Goal: Task Accomplishment & Management: Complete application form

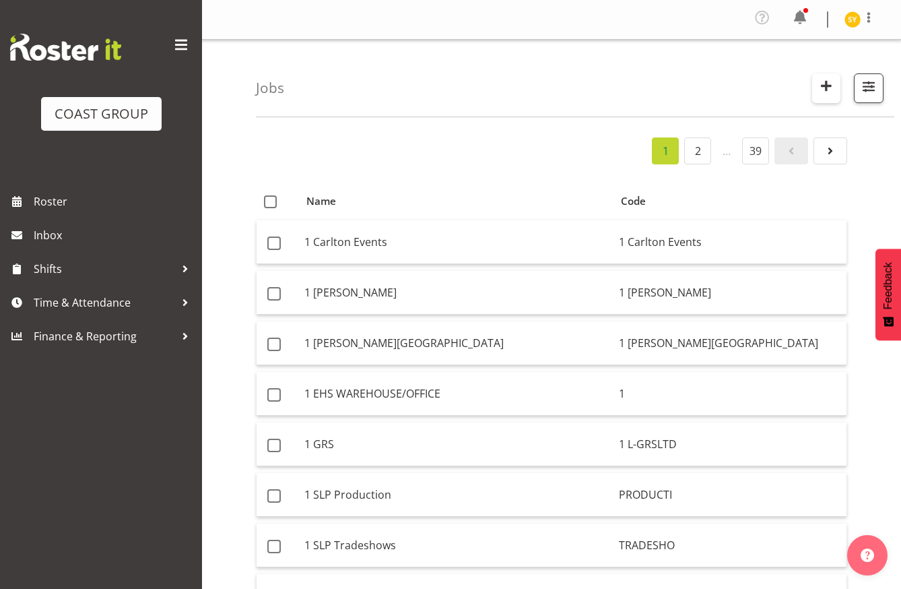
click at [835, 90] on span "button" at bounding box center [827, 86] width 18 height 18
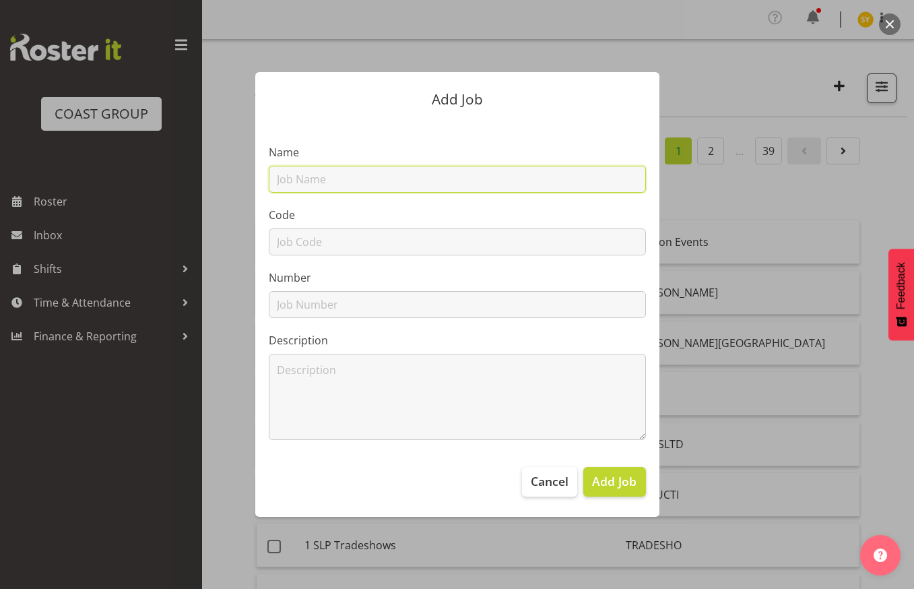
click at [372, 187] on input "text" at bounding box center [457, 179] width 377 height 27
paste input "42608020"
type input "42608020"
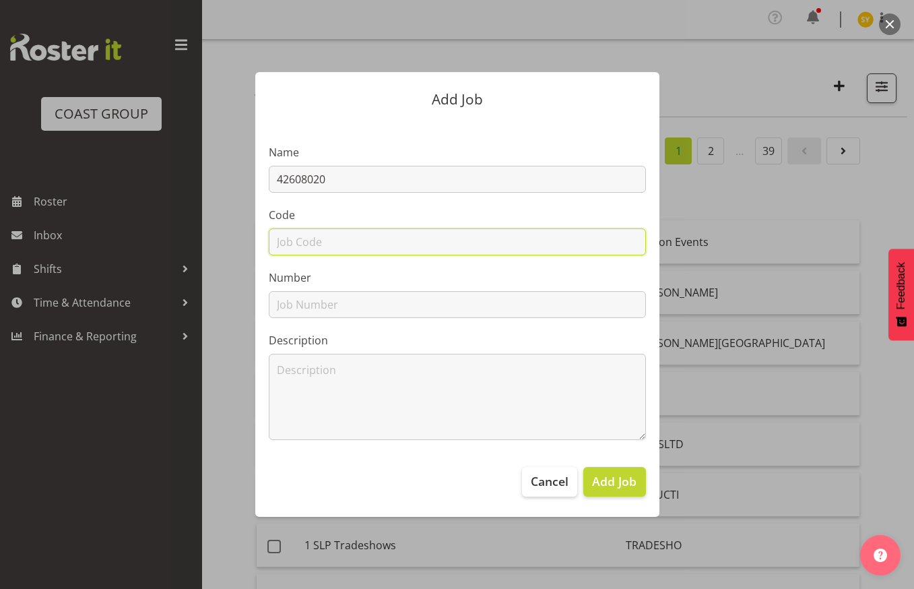
click at [315, 245] on input "text" at bounding box center [457, 241] width 377 height 27
paste input "42608020"
type input "42608020"
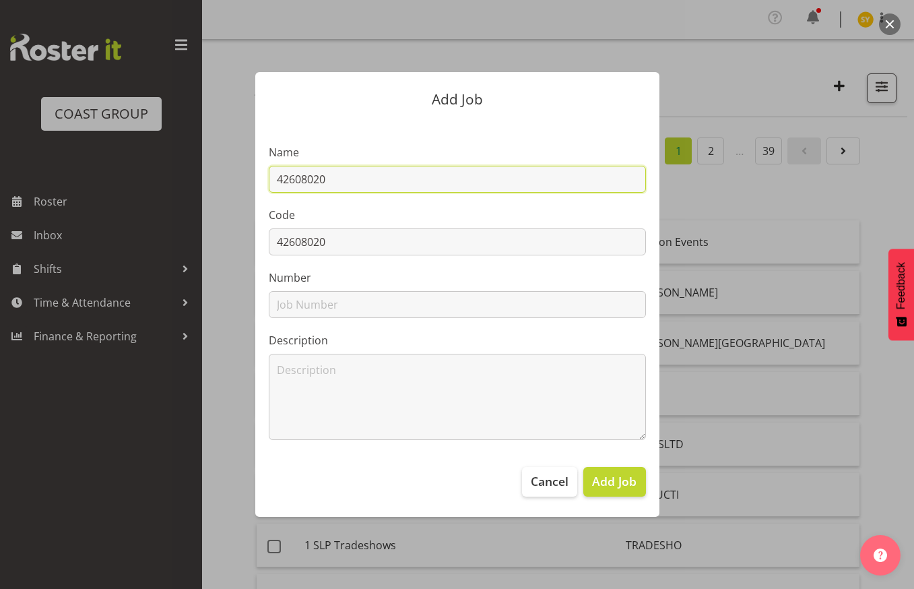
click at [384, 180] on input "42608020" at bounding box center [457, 179] width 377 height 27
paste input "RVA 2026"
drag, startPoint x: 406, startPoint y: 175, endPoint x: 241, endPoint y: 172, distance: 165.1
click at [242, 172] on div "Add Job Name 42608020 - RVA 2026 Code 42608020 Number Description Cancel Add Job" at bounding box center [457, 293] width 431 height 511
type input "42608020 - RVA 2026"
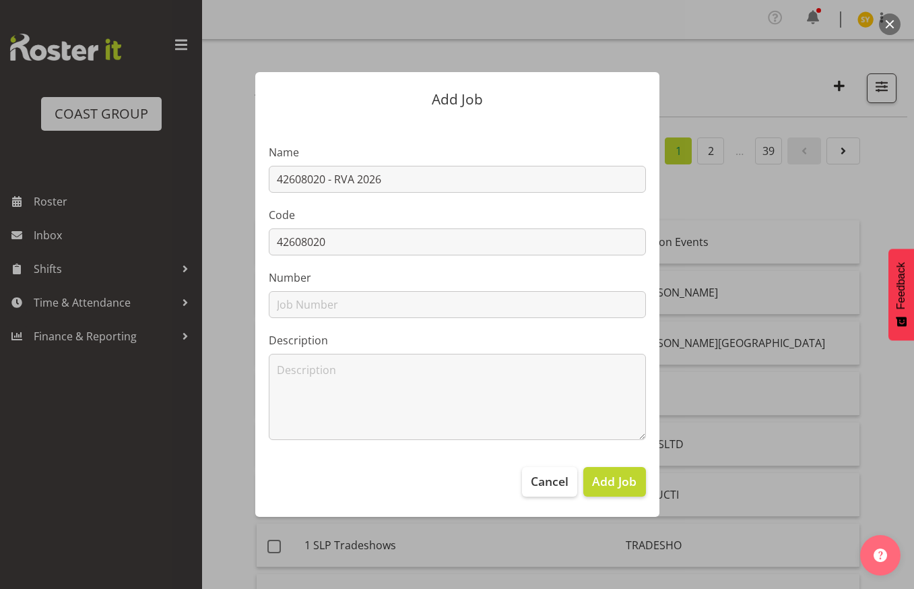
click at [901, 208] on div at bounding box center [457, 294] width 914 height 589
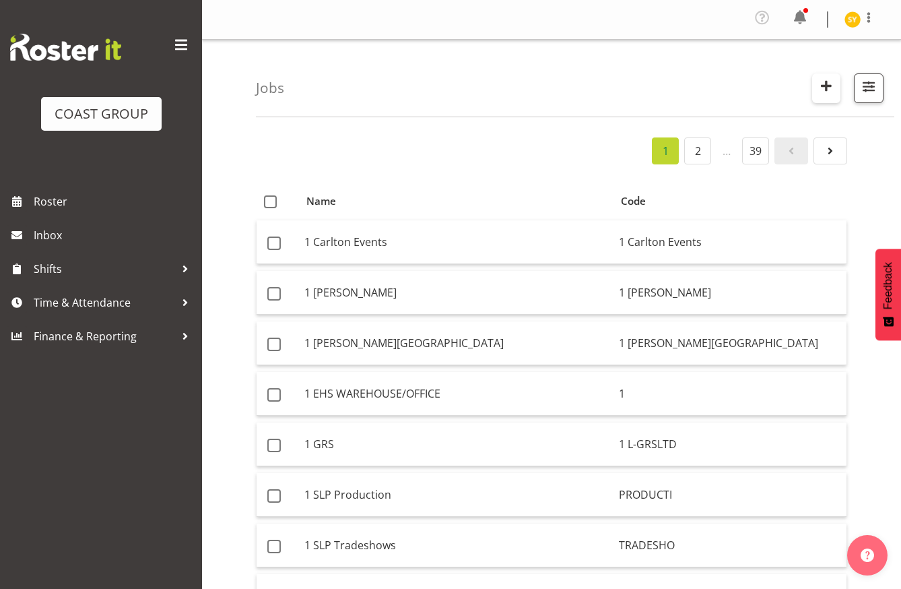
click at [828, 77] on span "button" at bounding box center [827, 86] width 18 height 18
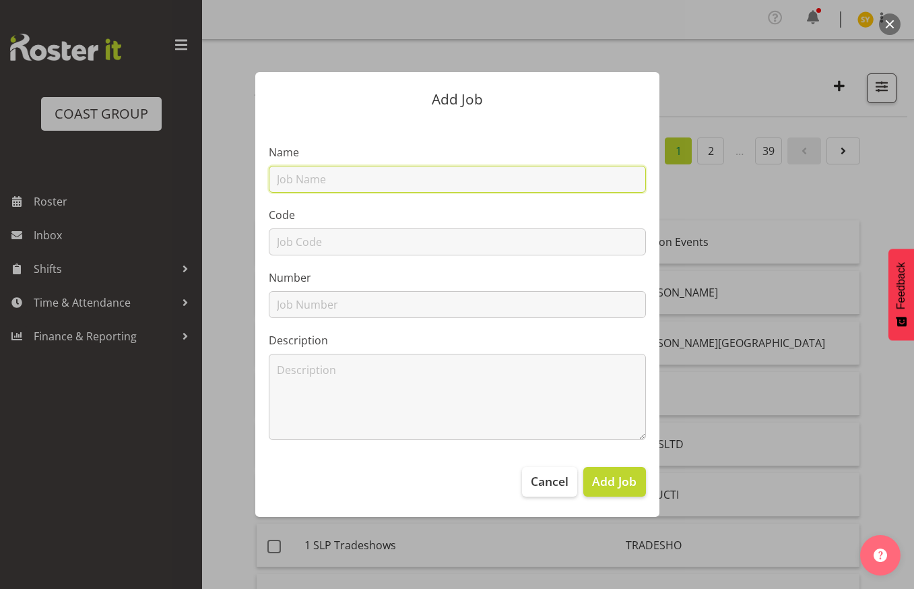
click at [359, 173] on input "text" at bounding box center [457, 179] width 377 height 27
click at [366, 178] on input "42508020" at bounding box center [457, 179] width 377 height 27
click at [294, 178] on input "42508020" at bounding box center [457, 179] width 377 height 27
drag, startPoint x: 347, startPoint y: 178, endPoint x: 360, endPoint y: 181, distance: 13.1
click at [348, 178] on input "42608020" at bounding box center [457, 179] width 377 height 27
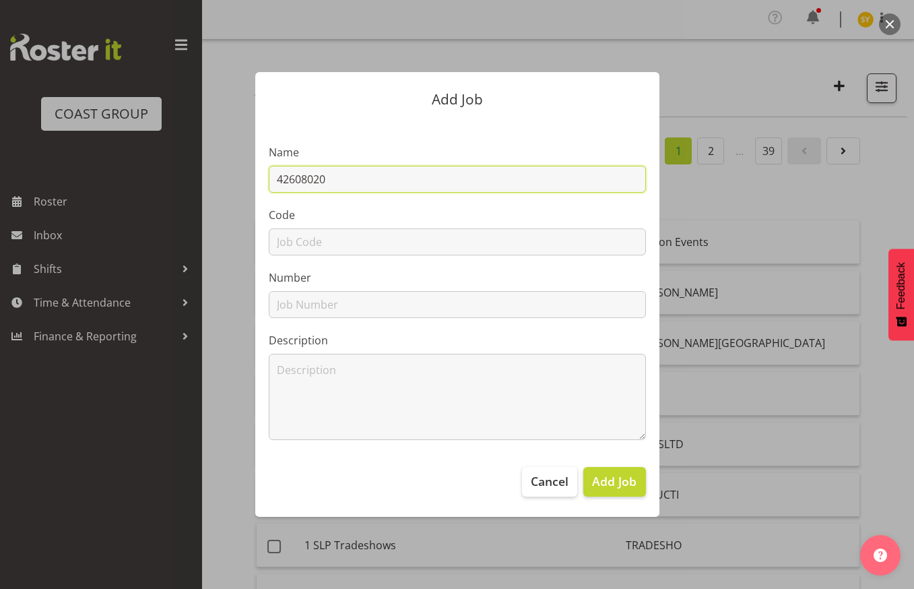
type input "42608020 - RVA 2026"
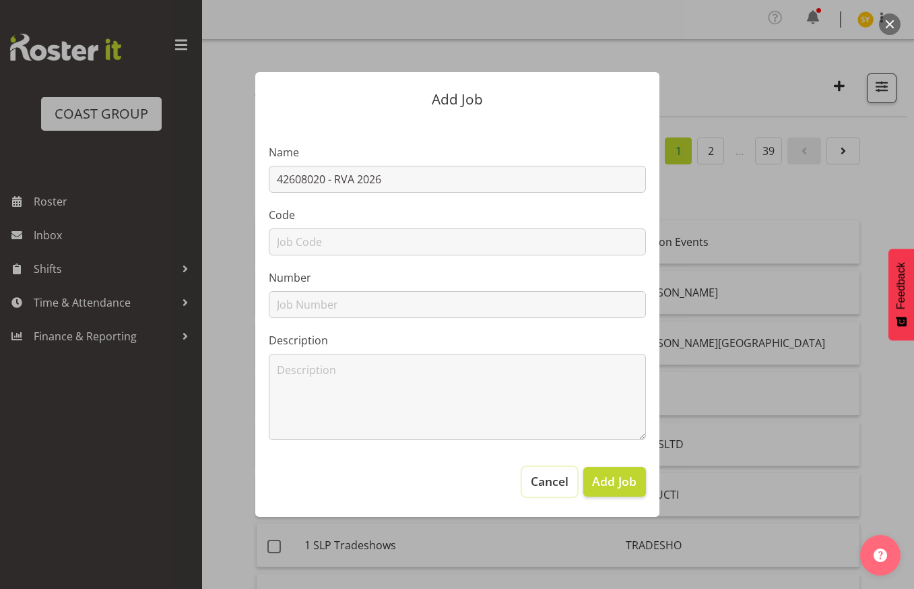
click at [550, 487] on span "Cancel" at bounding box center [550, 481] width 38 height 18
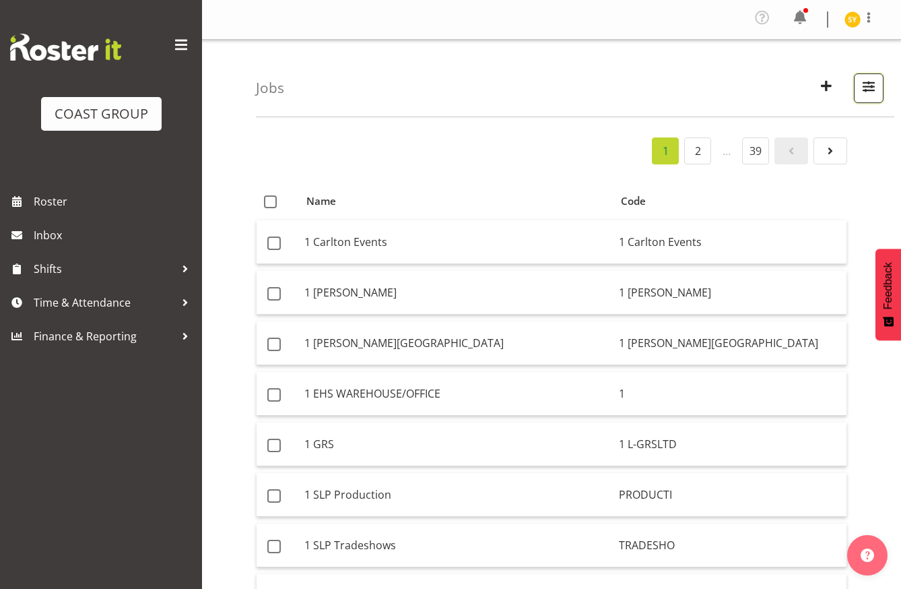
click at [862, 87] on span "button" at bounding box center [869, 86] width 18 height 18
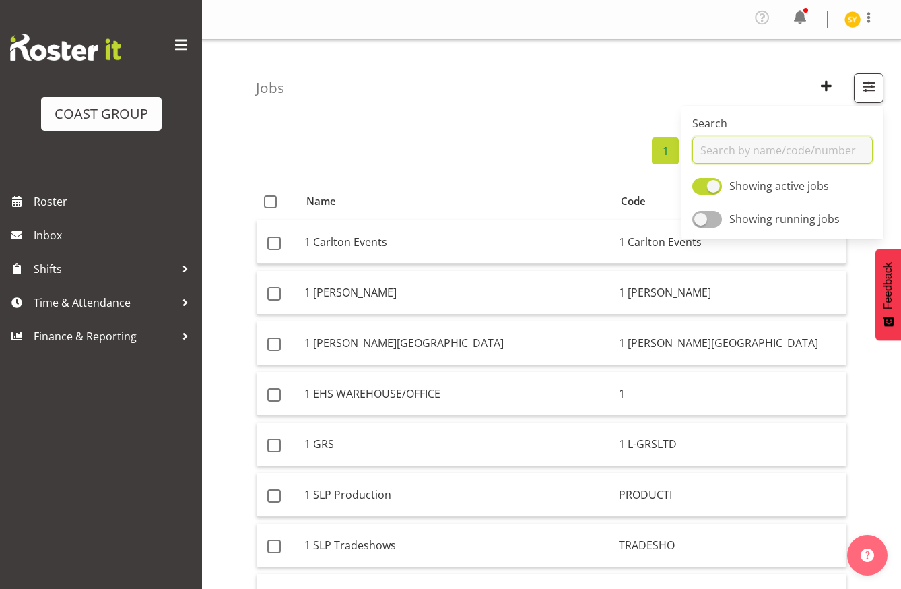
click at [741, 151] on input "text" at bounding box center [783, 150] width 181 height 27
paste input "42608020 - RVA 2026"
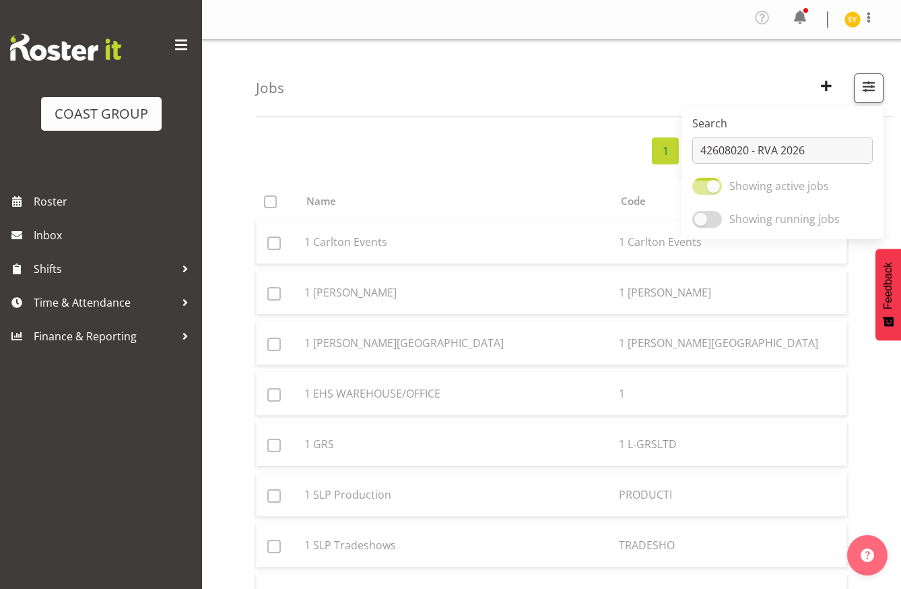
click at [687, 103] on div "Search 42608020 - RVA 2026 Showing active jobs Showing running jobs" at bounding box center [783, 171] width 202 height 136
click at [643, 102] on div "Jobs Search 42608020 - RVA 2026 Showing active jobs Showing running jobs" at bounding box center [575, 78] width 639 height 77
click at [860, 92] on button "button" at bounding box center [869, 88] width 30 height 30
click at [726, 145] on input "42608020 - RVA 2026" at bounding box center [783, 150] width 181 height 27
drag, startPoint x: 749, startPoint y: 147, endPoint x: 871, endPoint y: 151, distance: 122.0
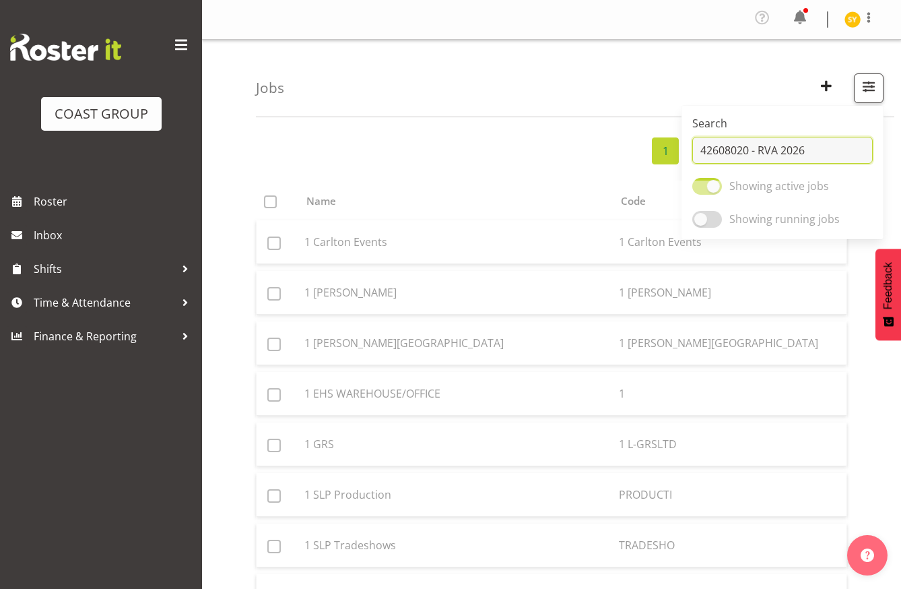
click at [870, 151] on input "42608020 - RVA 2026" at bounding box center [783, 150] width 181 height 27
type input "42608020 - RVA 2026"
click at [510, 148] on div "1 2 … 39" at bounding box center [552, 150] width 592 height 27
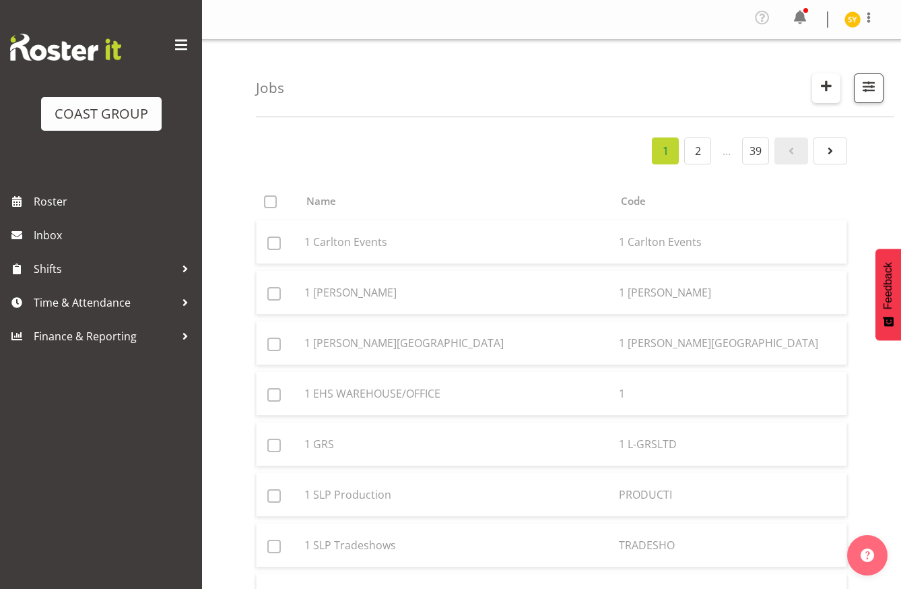
click at [835, 84] on span "button" at bounding box center [827, 86] width 18 height 18
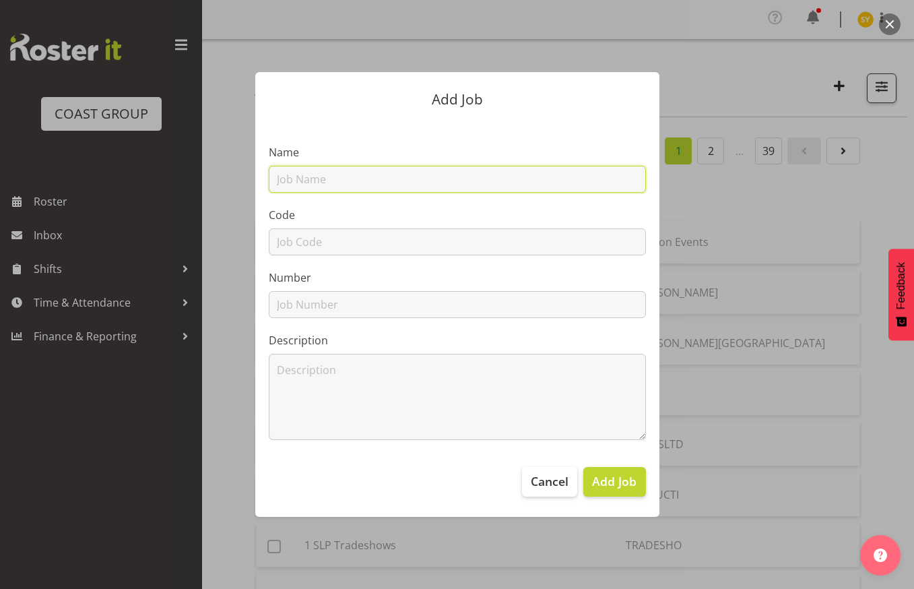
click at [336, 181] on input "text" at bounding box center [457, 179] width 377 height 27
paste input "42608020 - RVA 2026"
type input "42608020 - RVA 2026"
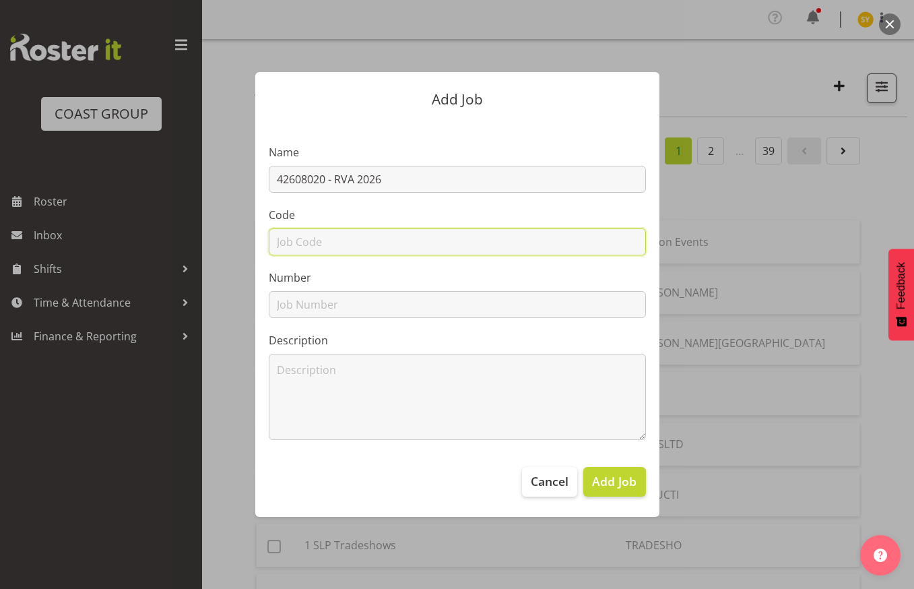
drag, startPoint x: 300, startPoint y: 251, endPoint x: 334, endPoint y: 242, distance: 35.0
click at [300, 252] on input "text" at bounding box center [457, 241] width 377 height 27
type input "42608020"
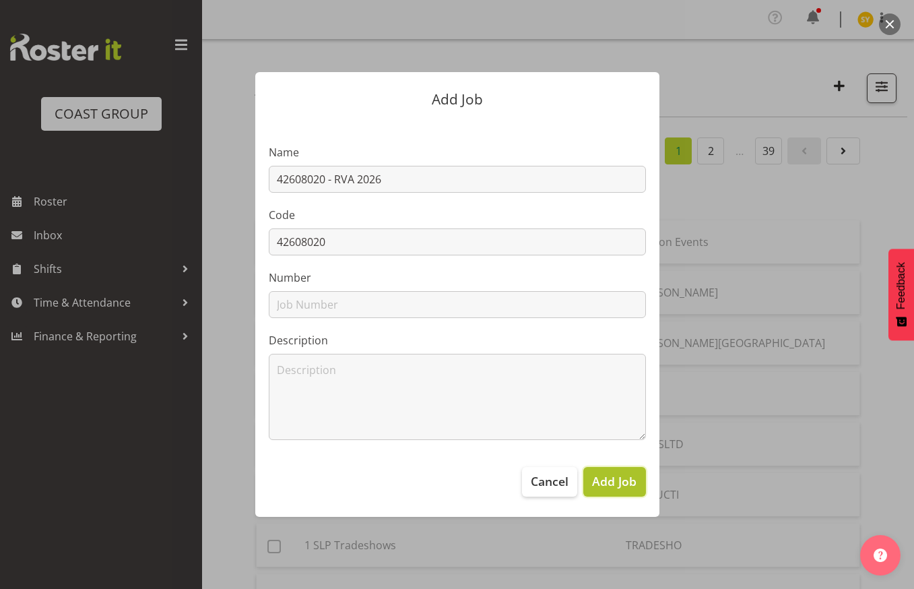
click at [606, 487] on span "Add Job" at bounding box center [614, 481] width 44 height 18
click at [552, 486] on span "Cancel" at bounding box center [550, 481] width 38 height 18
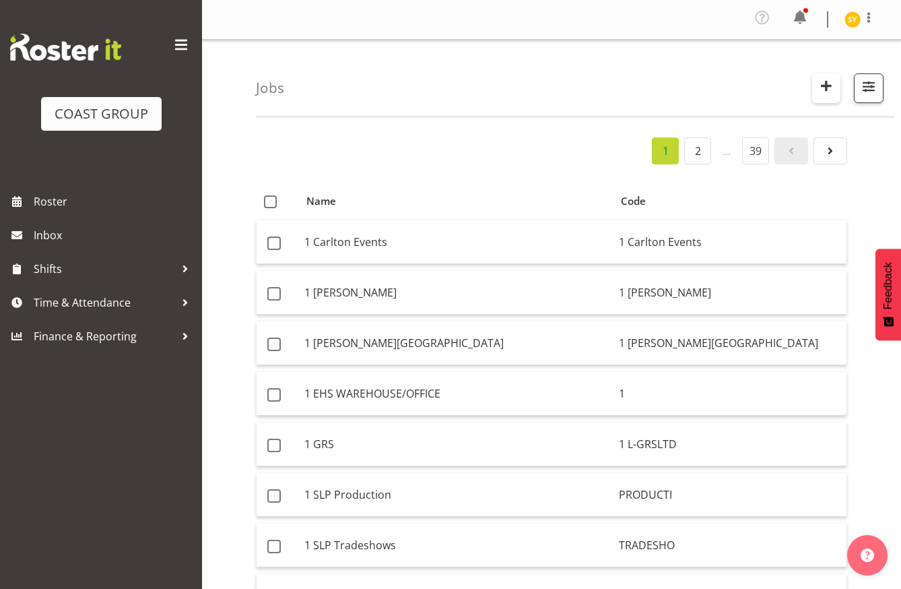
click at [837, 88] on button "button" at bounding box center [827, 88] width 28 height 30
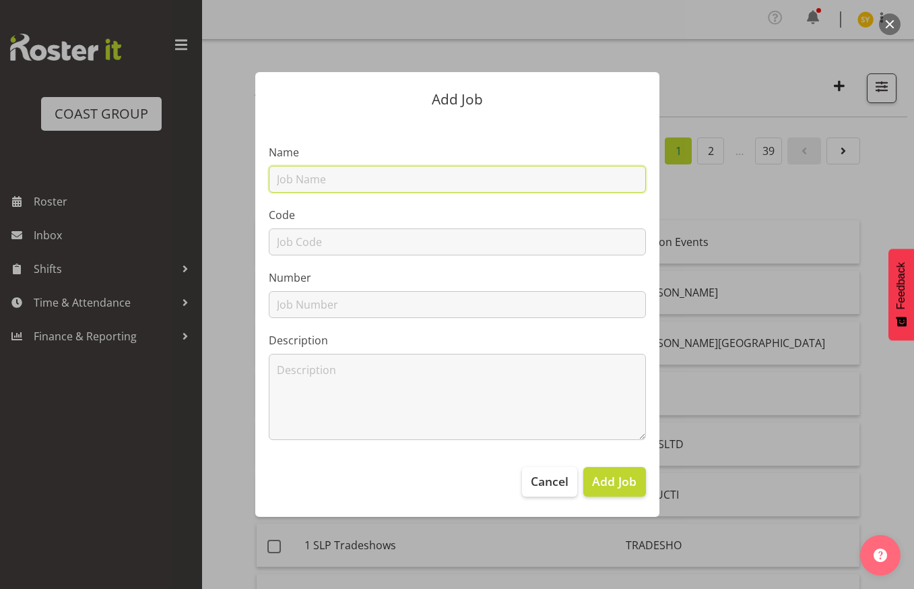
click at [493, 186] on input "text" at bounding box center [457, 179] width 377 height 27
paste input "42608020 - RVA 2026"
type input "42608020 - RVA 2026"
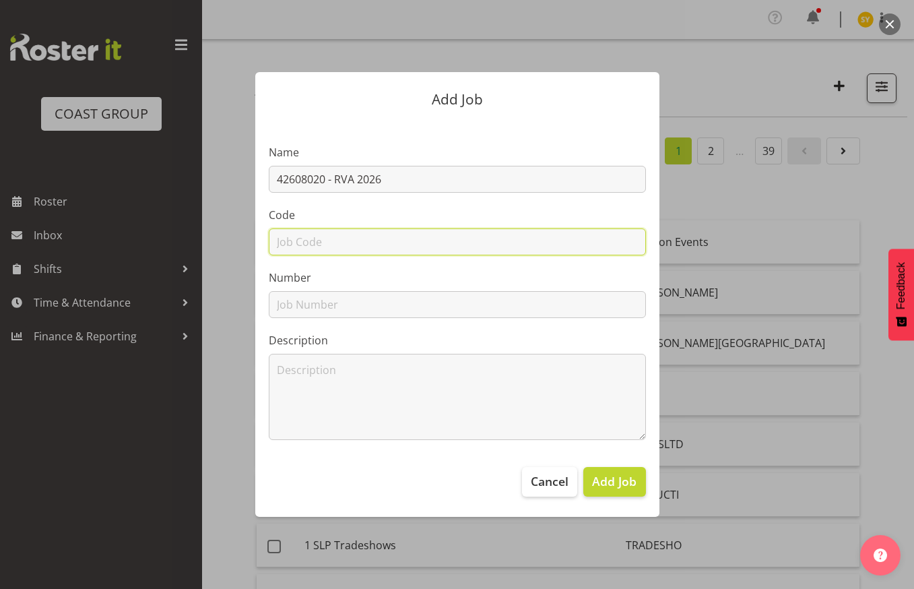
click at [298, 249] on input "text" at bounding box center [457, 241] width 377 height 27
type input "42608020"
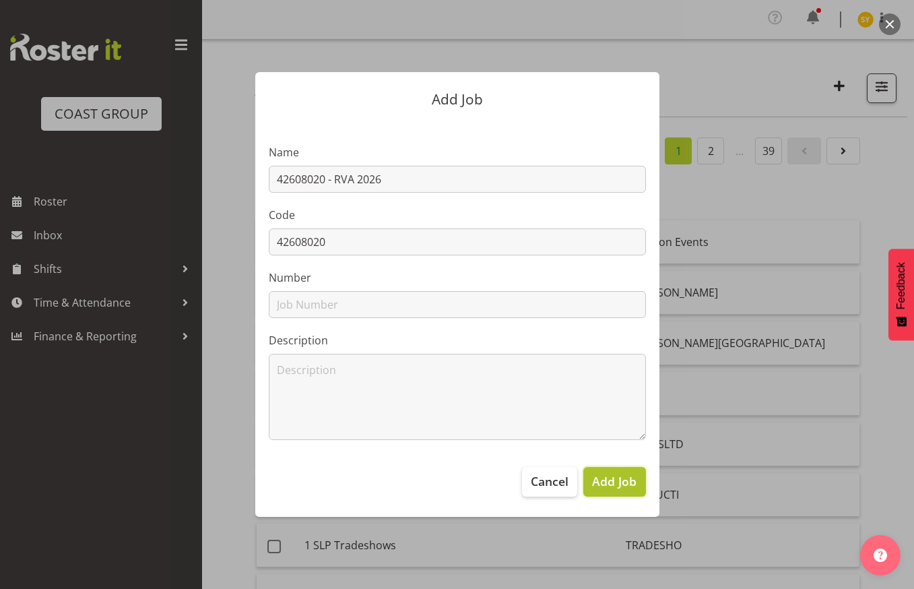
click at [606, 479] on span "Add Job" at bounding box center [614, 481] width 44 height 18
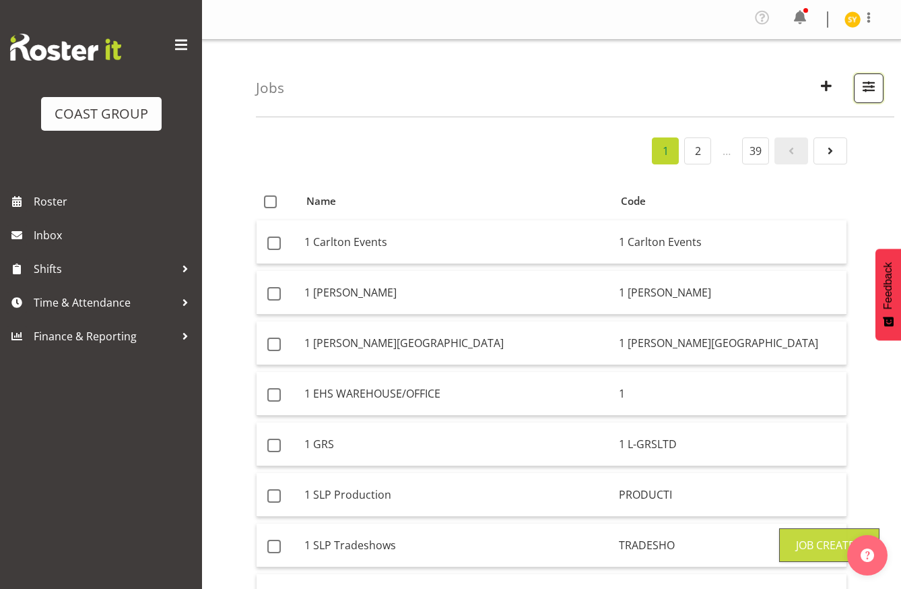
click at [875, 85] on span "button" at bounding box center [869, 86] width 18 height 18
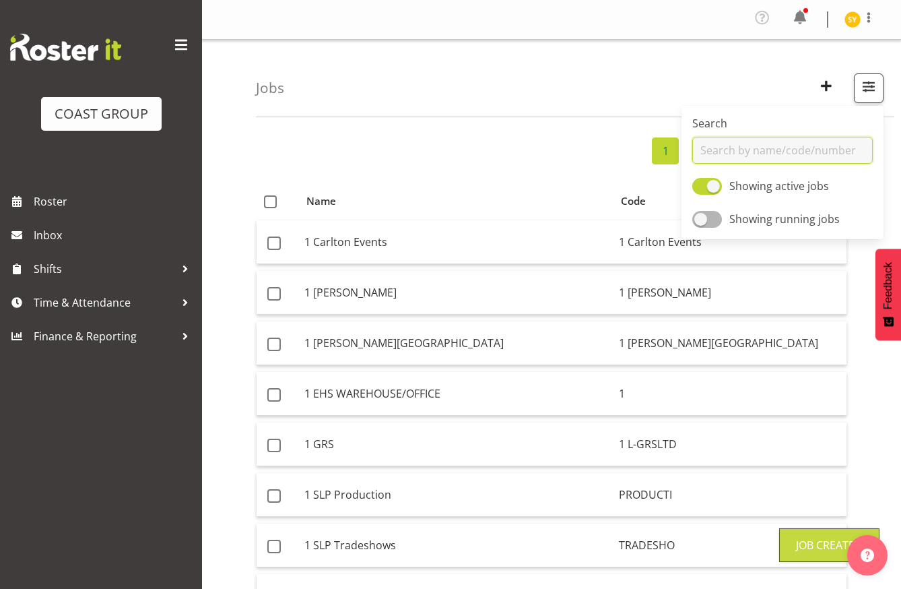
click at [728, 148] on input "text" at bounding box center [783, 150] width 181 height 27
paste input "42608020 - RVA 2026"
type input "42608020 - RVA 2026"
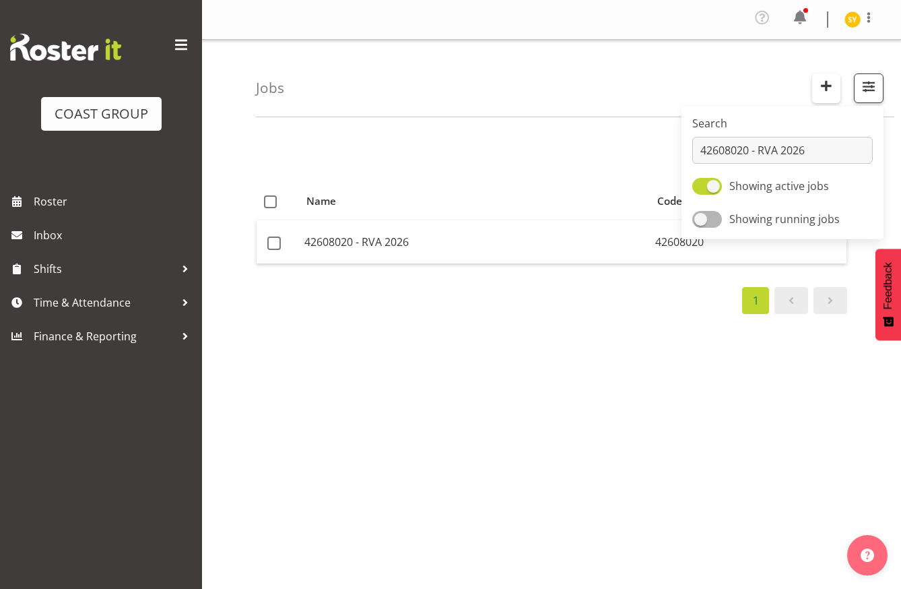
click at [825, 90] on span "button" at bounding box center [827, 86] width 18 height 18
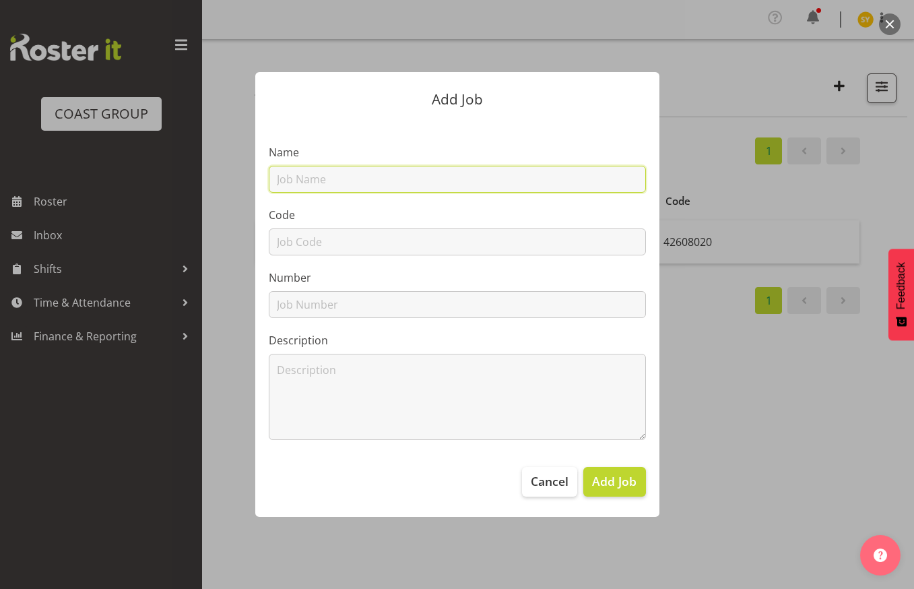
drag, startPoint x: 336, startPoint y: 179, endPoint x: 306, endPoint y: 216, distance: 48.4
click at [336, 179] on input "text" at bounding box center [457, 179] width 377 height 27
paste input "42608030"
type input "42608030"
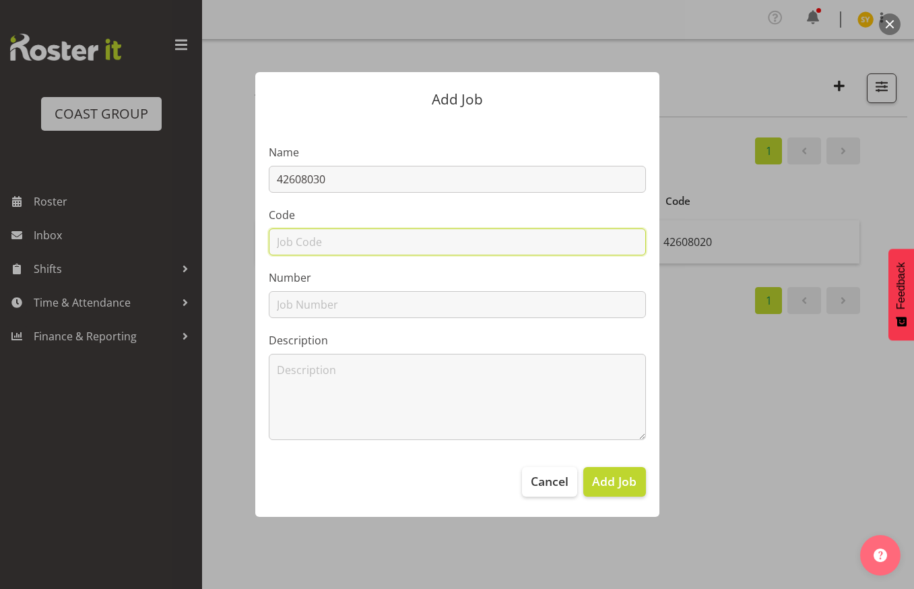
drag, startPoint x: 296, startPoint y: 238, endPoint x: 316, endPoint y: 224, distance: 23.7
click at [296, 238] on input "text" at bounding box center [457, 241] width 377 height 27
paste input "42608030"
type input "42608030"
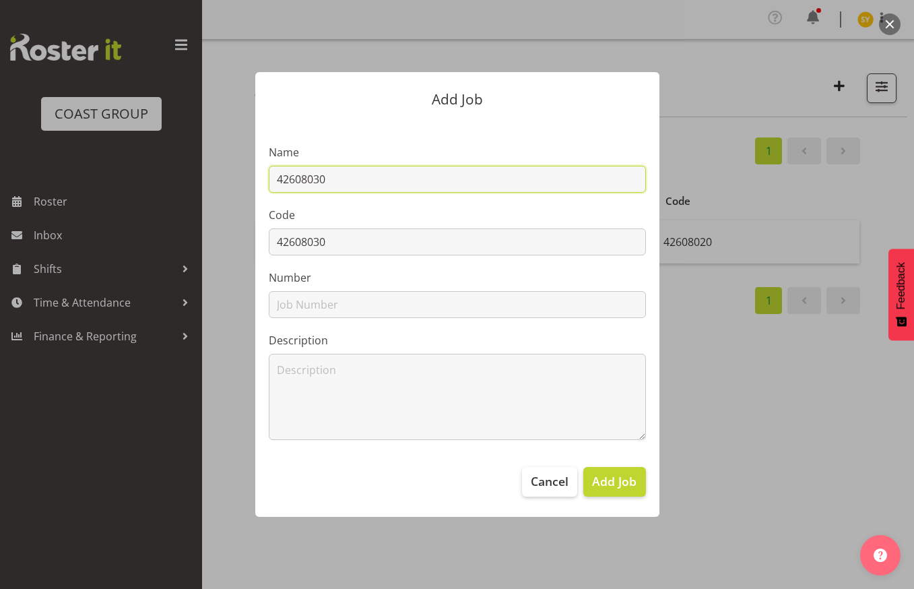
click at [398, 183] on input "42608030" at bounding box center [457, 179] width 377 height 27
paste input "IPNC Conference 2026"
type input "42608030 - IPNC Conference 2026"
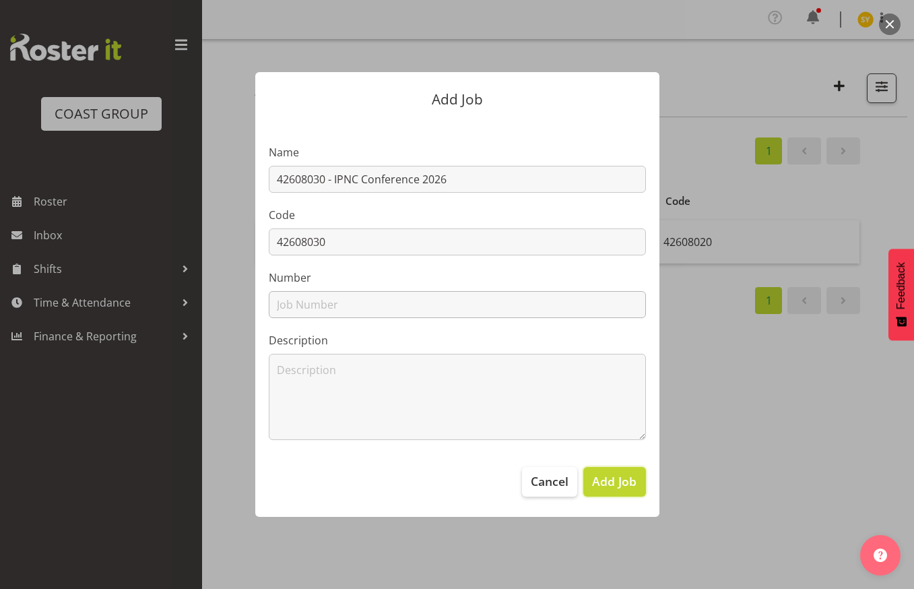
drag, startPoint x: 599, startPoint y: 480, endPoint x: 327, endPoint y: 306, distance: 322.8
click at [308, 329] on div "Add Job Name 42608030 - IPNC Conference 2026 Code 42608030 Number Description C…" at bounding box center [457, 293] width 431 height 511
drag, startPoint x: 502, startPoint y: 178, endPoint x: 177, endPoint y: 163, distance: 325.1
click at [177, 163] on div "Add Job Name 42608030 - IPNC Conference 2026 Code 42608030 Number Description C…" at bounding box center [457, 293] width 647 height 511
click at [616, 482] on span "Add Job" at bounding box center [614, 481] width 44 height 18
